Goal: Information Seeking & Learning: Learn about a topic

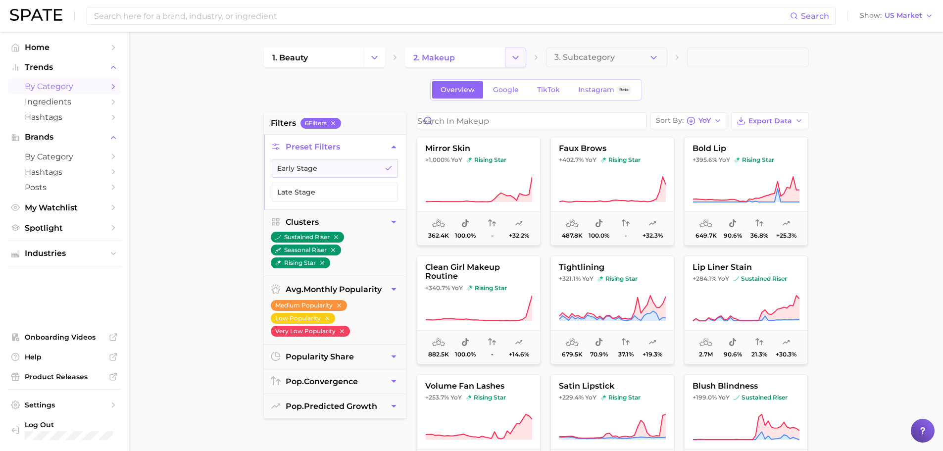
click at [516, 56] on icon "Change Category" at bounding box center [516, 57] width 10 height 10
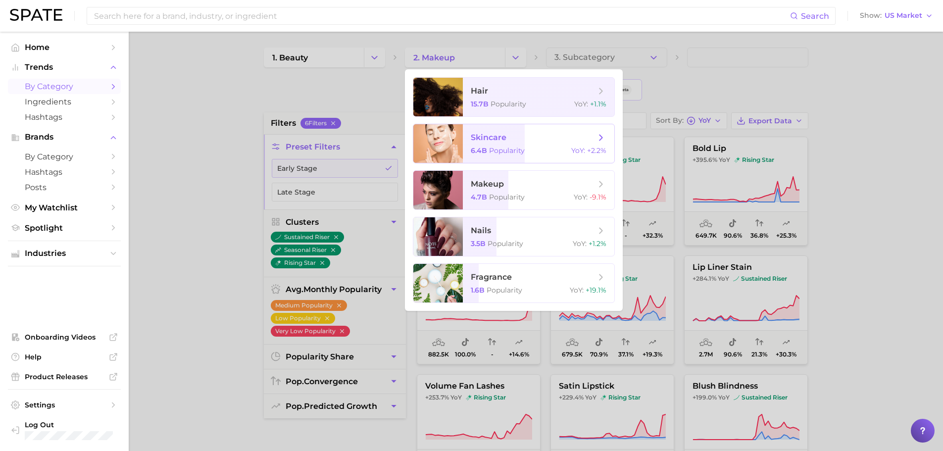
click at [514, 147] on span "Popularity" at bounding box center [507, 150] width 36 height 9
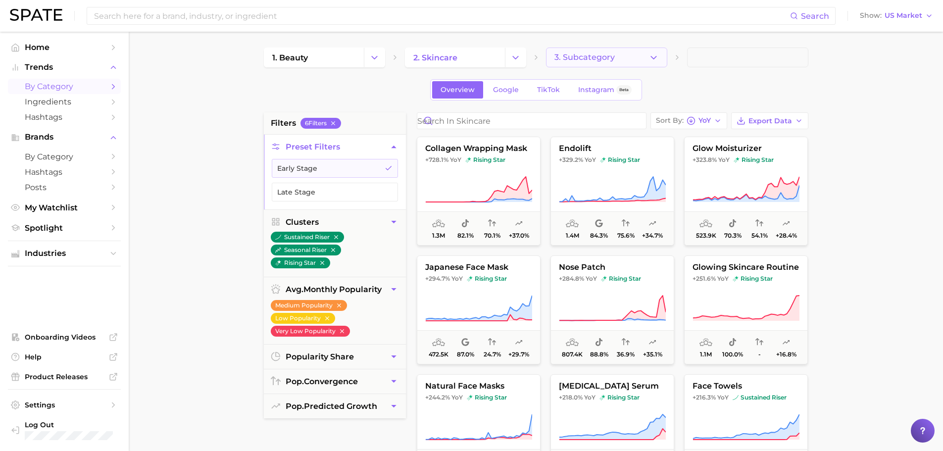
click at [649, 54] on icon "button" at bounding box center [654, 57] width 10 height 10
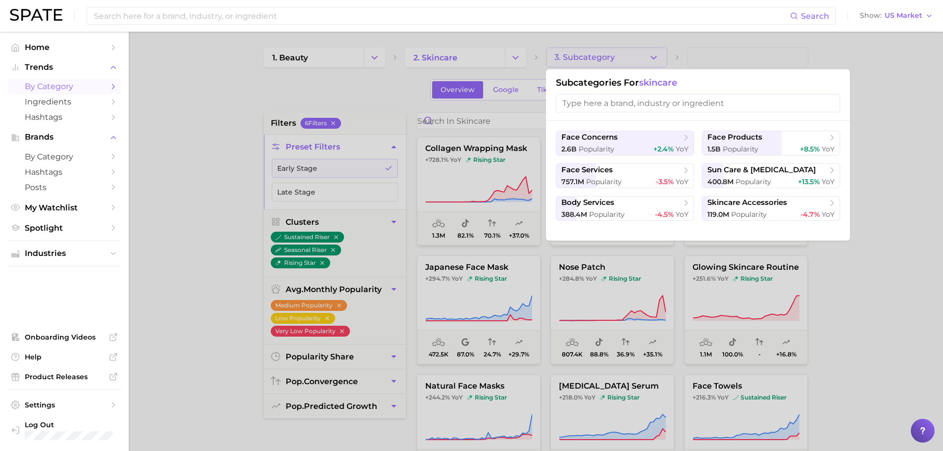
click at [879, 219] on div at bounding box center [471, 225] width 943 height 451
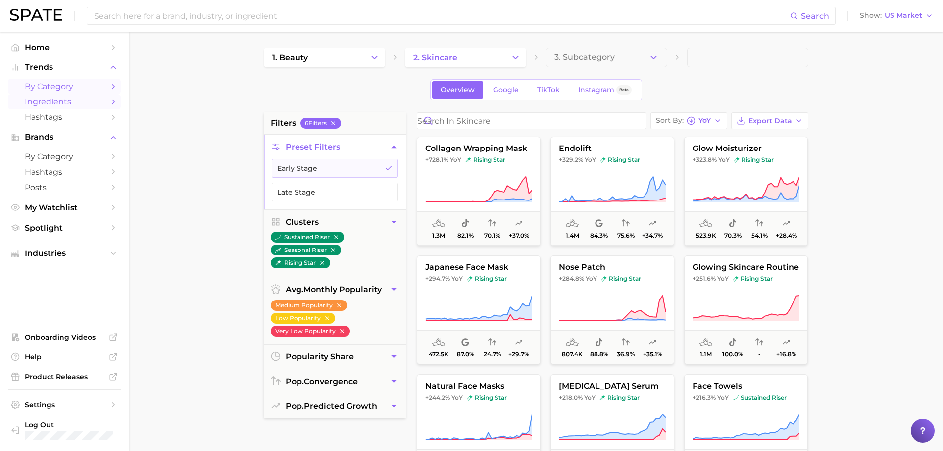
click at [71, 103] on span "Ingredients" at bounding box center [64, 101] width 79 height 9
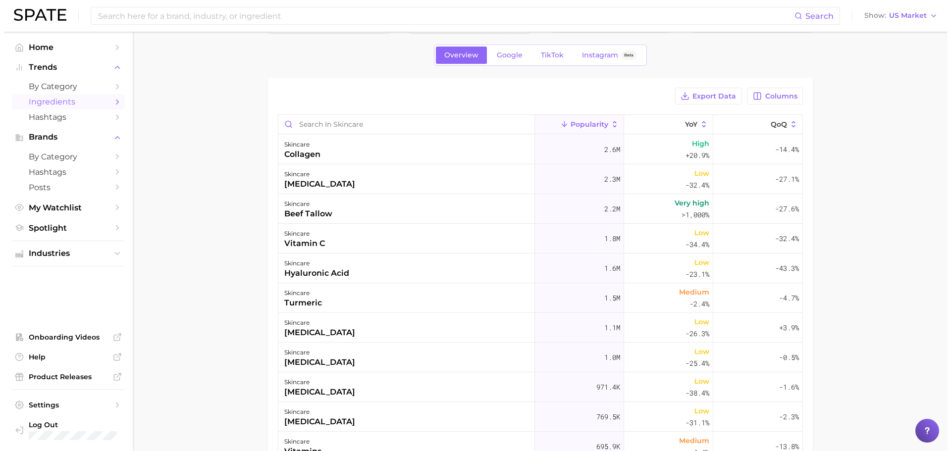
scroll to position [50, 0]
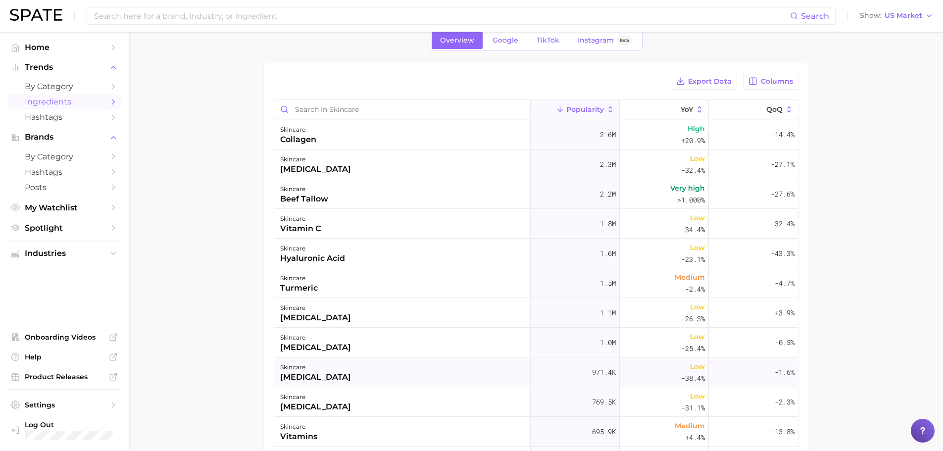
click at [288, 380] on div "[MEDICAL_DATA]" at bounding box center [315, 377] width 71 height 12
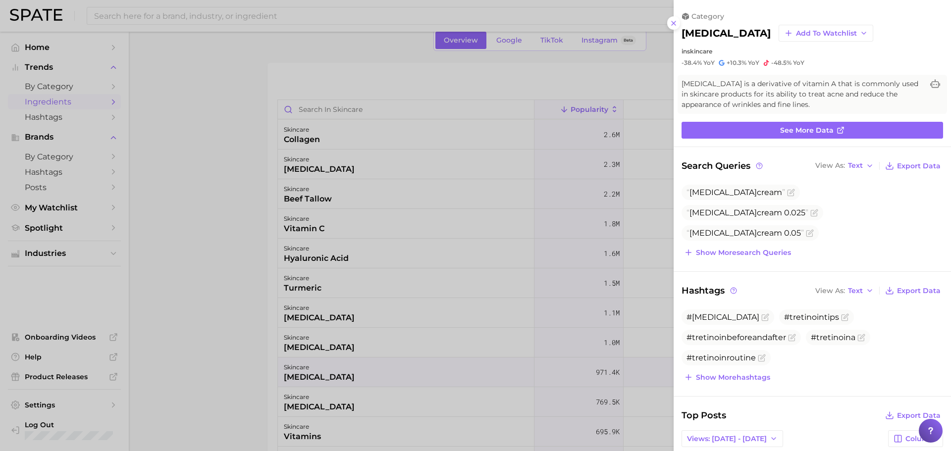
scroll to position [0, 0]
click at [673, 21] on icon at bounding box center [674, 23] width 8 height 8
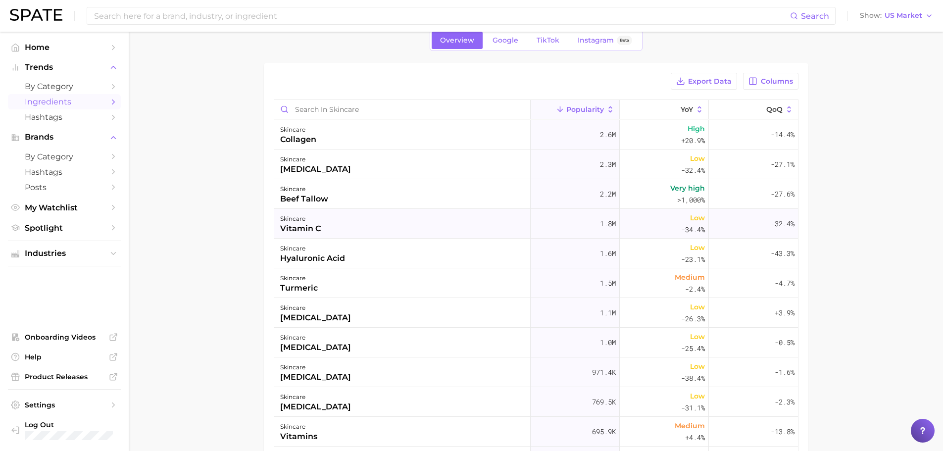
click at [343, 237] on div "skincare vitamin c" at bounding box center [402, 224] width 257 height 30
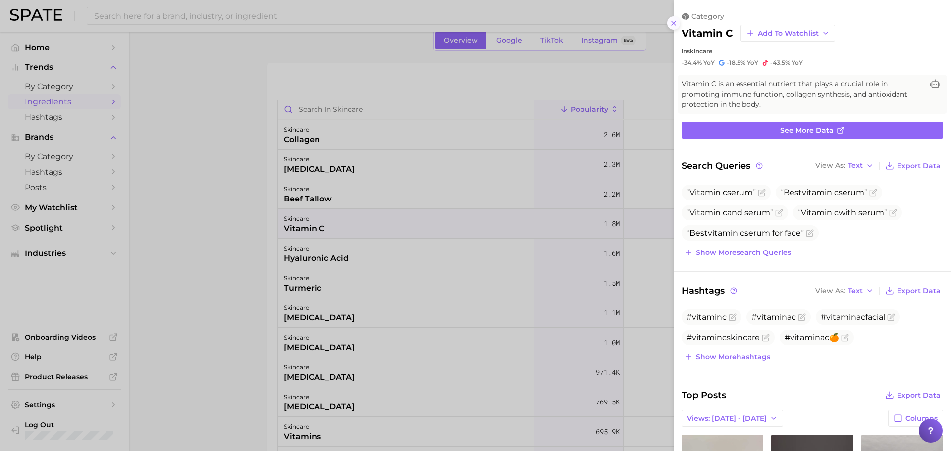
click at [670, 26] on icon at bounding box center [674, 23] width 8 height 8
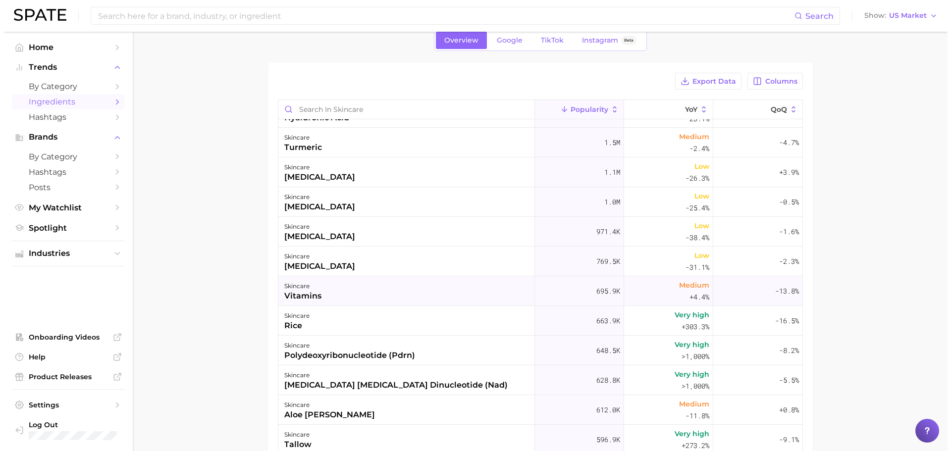
scroll to position [149, 0]
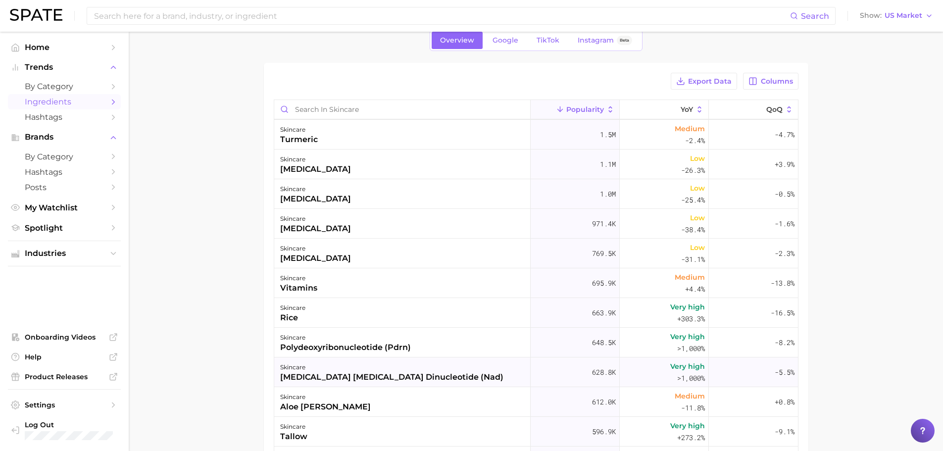
click at [368, 372] on div "[MEDICAL_DATA] [MEDICAL_DATA] dinucleotide (nad)" at bounding box center [391, 377] width 223 height 12
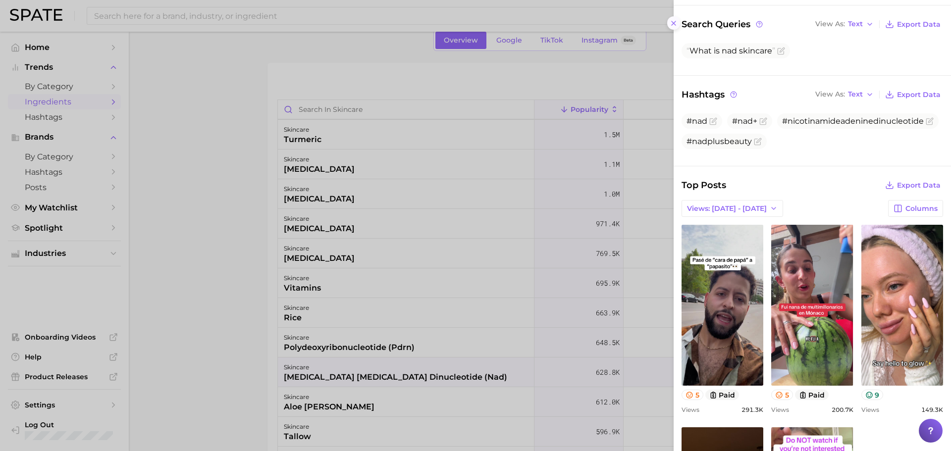
click at [673, 27] on button at bounding box center [673, 22] width 13 height 13
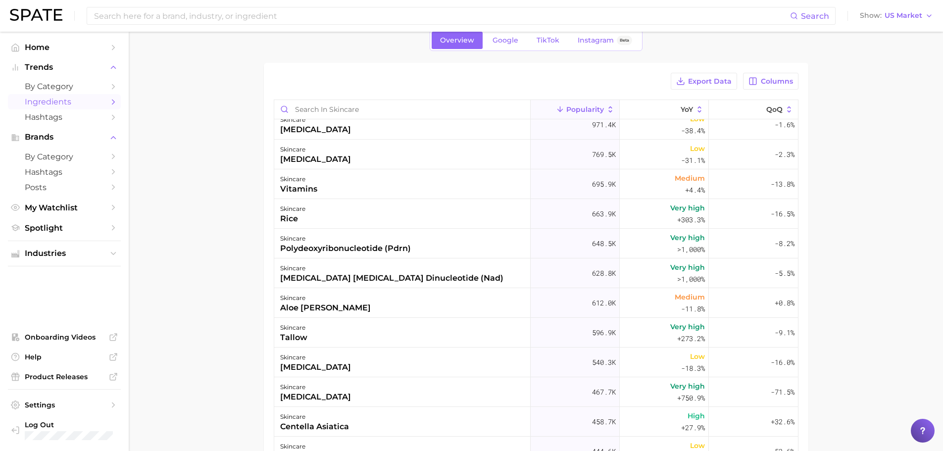
scroll to position [0, 0]
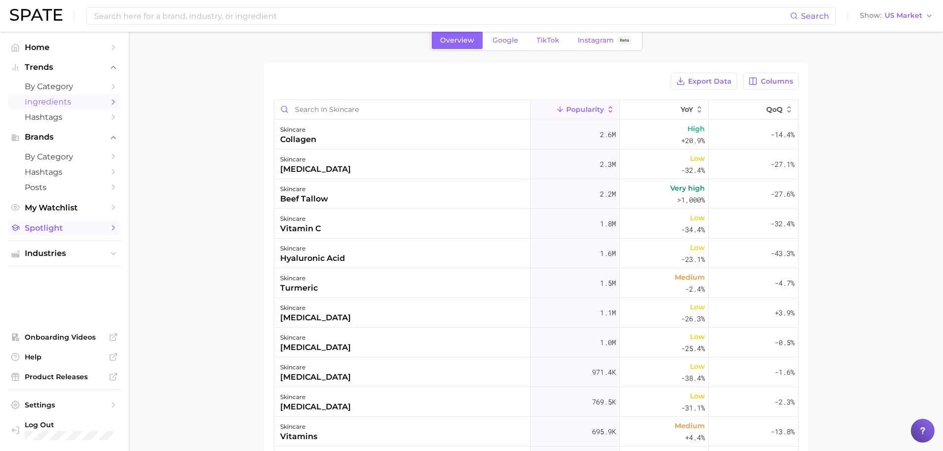
click at [78, 227] on span "Spotlight" at bounding box center [64, 227] width 79 height 9
